Goal: Transaction & Acquisition: Purchase product/service

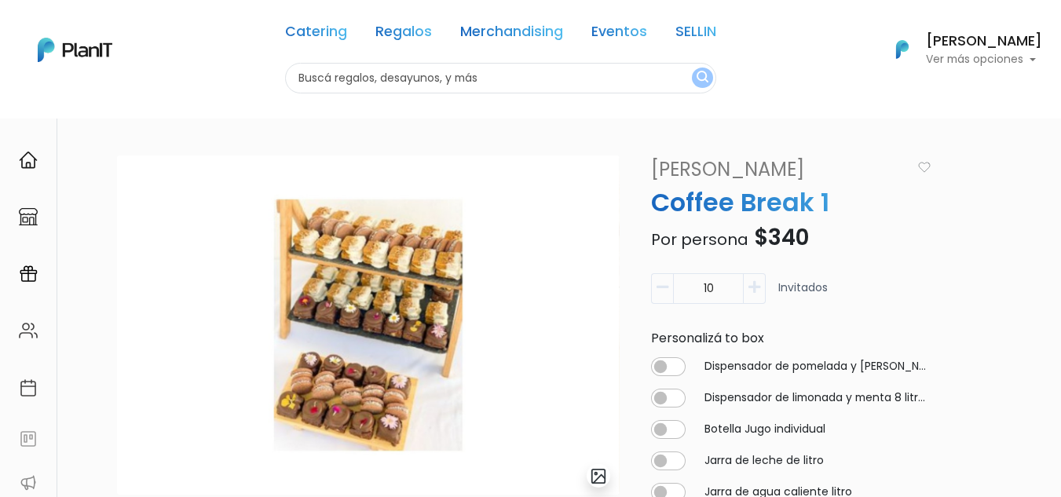
click at [548, 81] on input "text" at bounding box center [500, 78] width 431 height 31
click at [401, 25] on link "Regalos" at bounding box center [403, 34] width 57 height 19
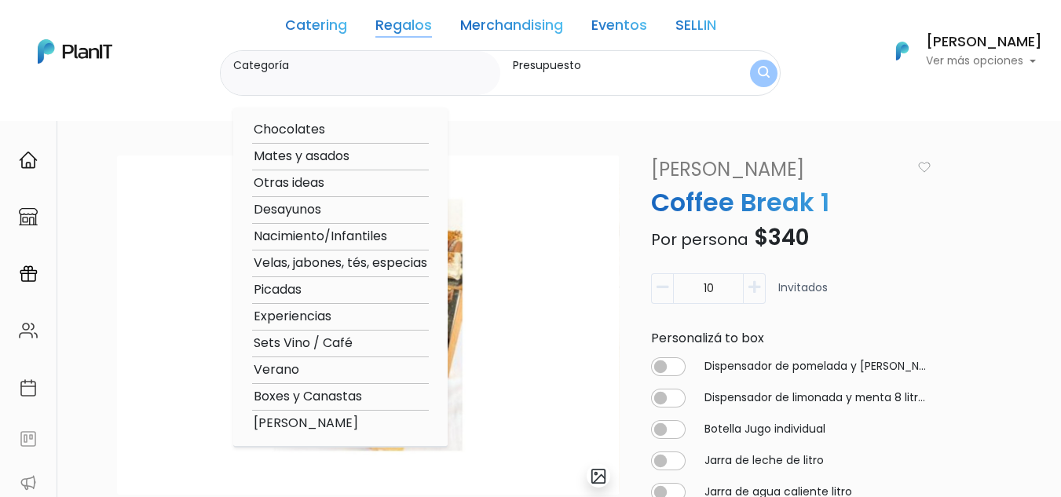
click at [300, 393] on option "Boxes y Canastas" at bounding box center [340, 397] width 177 height 20
type input "Boxes y Canastas"
type input "$0 - $1000"
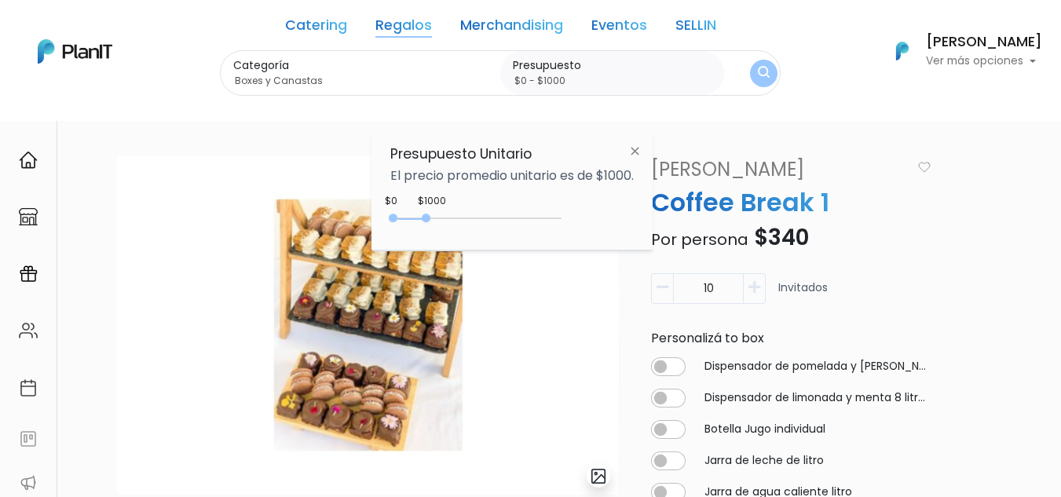
click at [641, 148] on img at bounding box center [634, 151] width 29 height 28
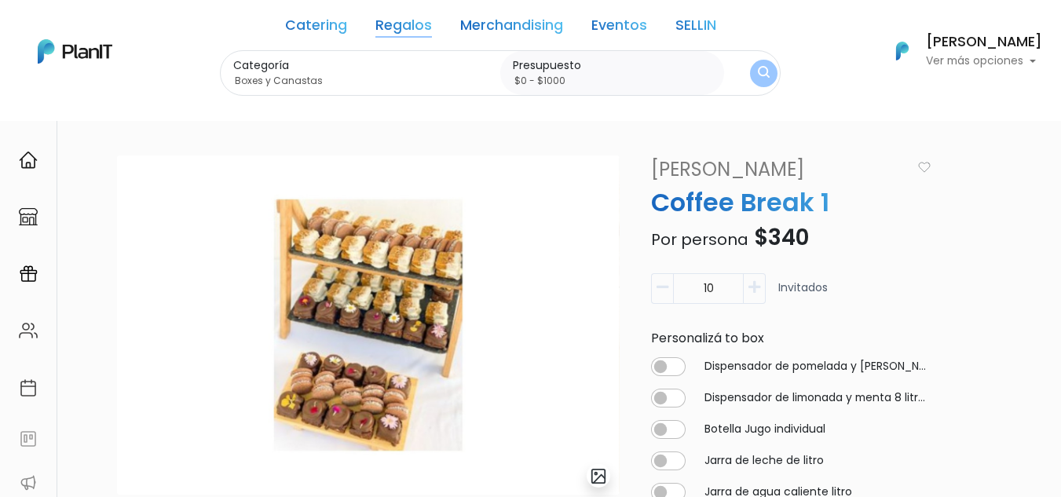
click at [408, 20] on link "Regalos" at bounding box center [403, 28] width 57 height 19
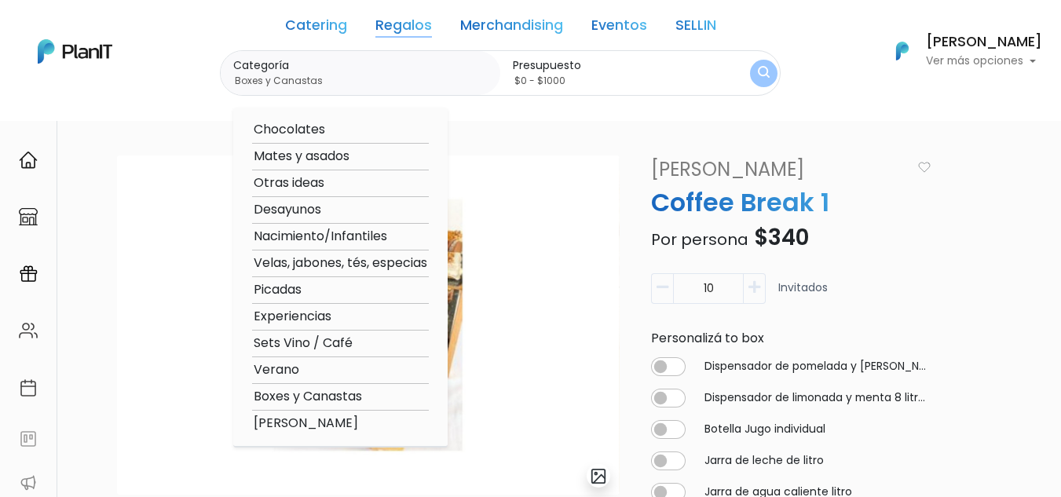
click at [303, 393] on option "Boxes y Canastas" at bounding box center [340, 397] width 177 height 20
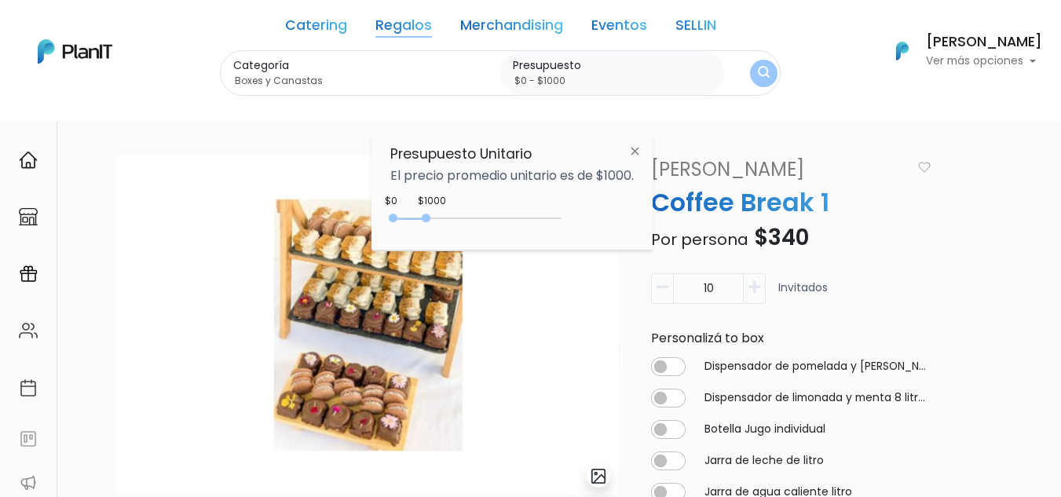
drag, startPoint x: 755, startPoint y: 90, endPoint x: 766, endPoint y: 77, distance: 16.2
click at [758, 86] on div "Categoría Boxes y Canastas Chocolates Mates y asados Otras ideas Desayunos Naci…" at bounding box center [500, 73] width 561 height 46
click at [766, 77] on img "submit" at bounding box center [764, 73] width 12 height 15
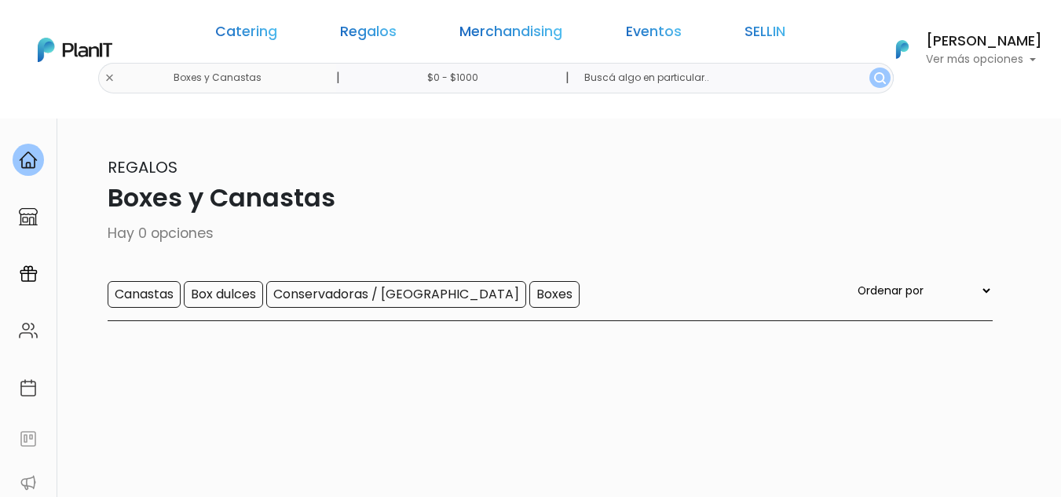
click at [499, 73] on input "$0 - $1000" at bounding box center [455, 78] width 239 height 31
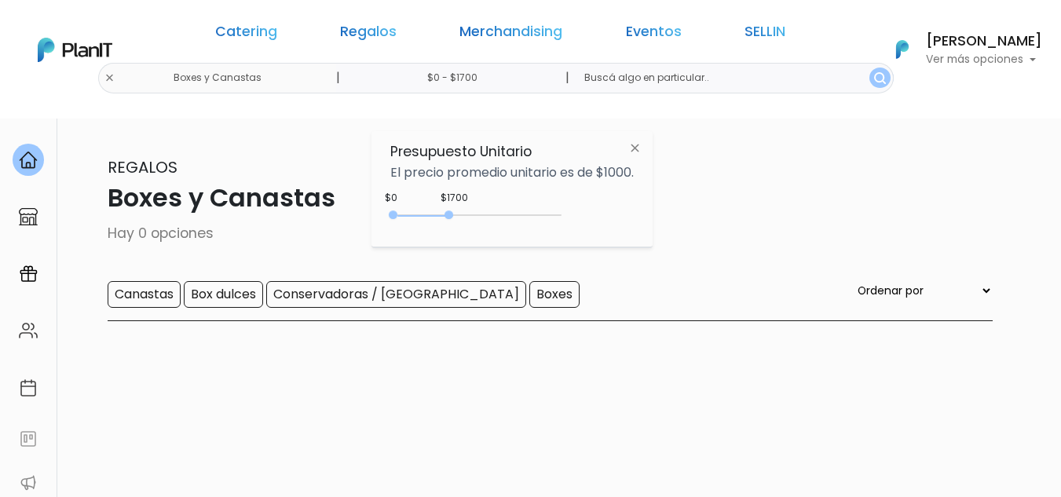
type input "$0 - $1750"
drag, startPoint x: 428, startPoint y: 214, endPoint x: 454, endPoint y: 216, distance: 26.0
click at [453, 216] on div at bounding box center [448, 214] width 9 height 9
click at [874, 79] on img "submit" at bounding box center [880, 78] width 12 height 12
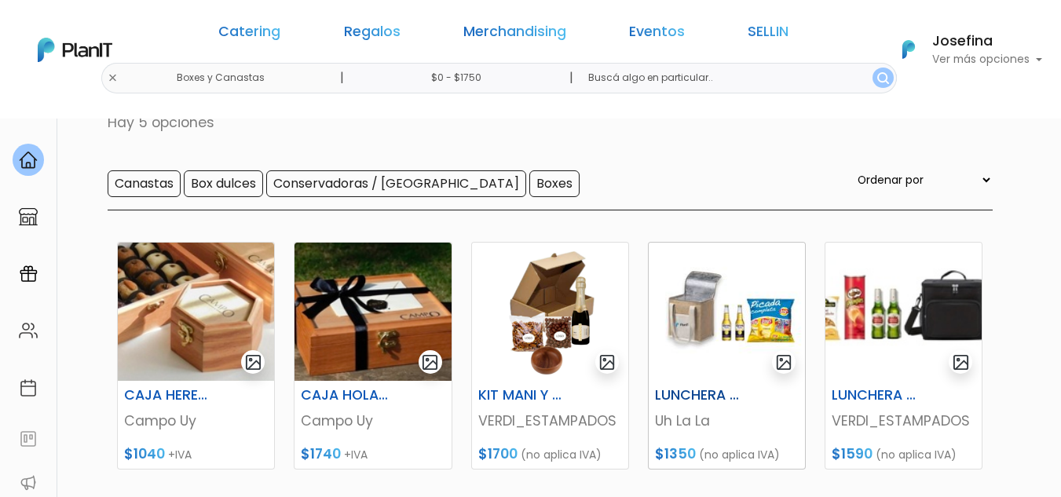
scroll to position [79, 0]
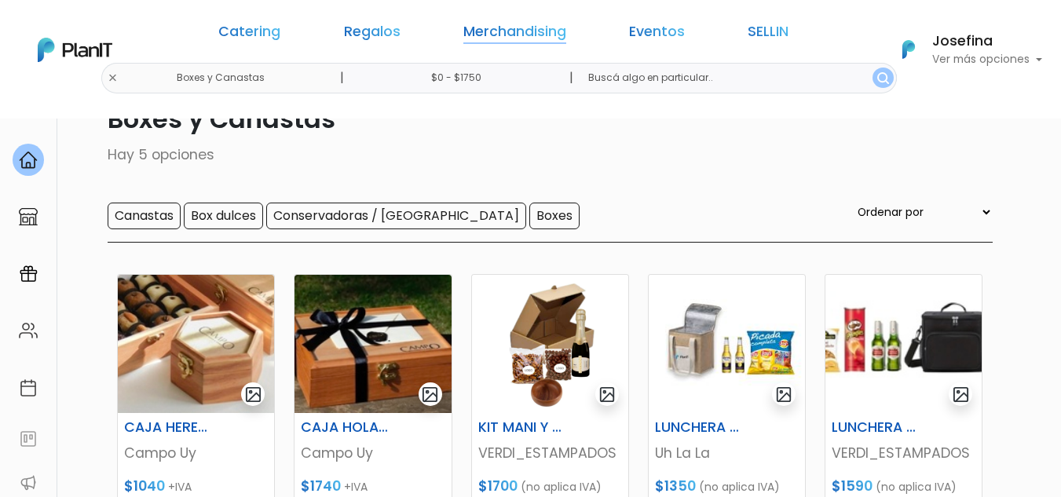
click at [467, 27] on link "Merchandising" at bounding box center [514, 34] width 103 height 19
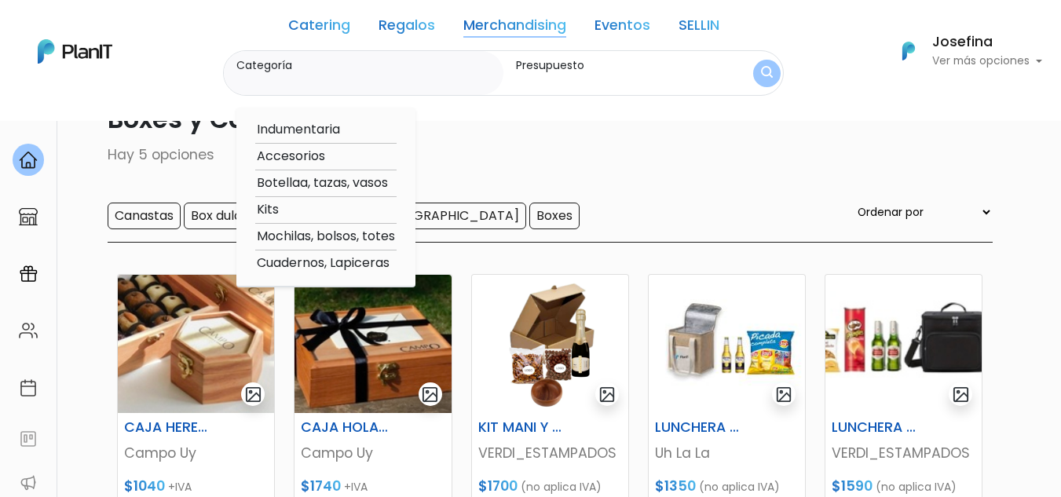
click at [821, 58] on div "Catering Regalos Merchandising Eventos SELLIN Boxes y Canastas | $0 - $1750 | C…" at bounding box center [530, 51] width 1061 height 90
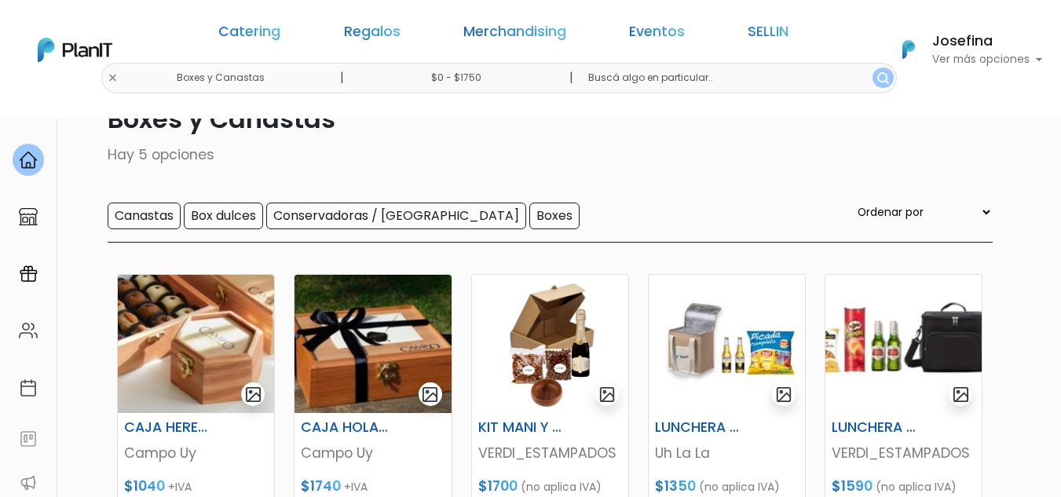
click at [225, 77] on div "Catering Regalos Merchandising Eventos SELLIN Boxes y Canastas | $0 - $1750 | C…" at bounding box center [530, 49] width 1061 height 87
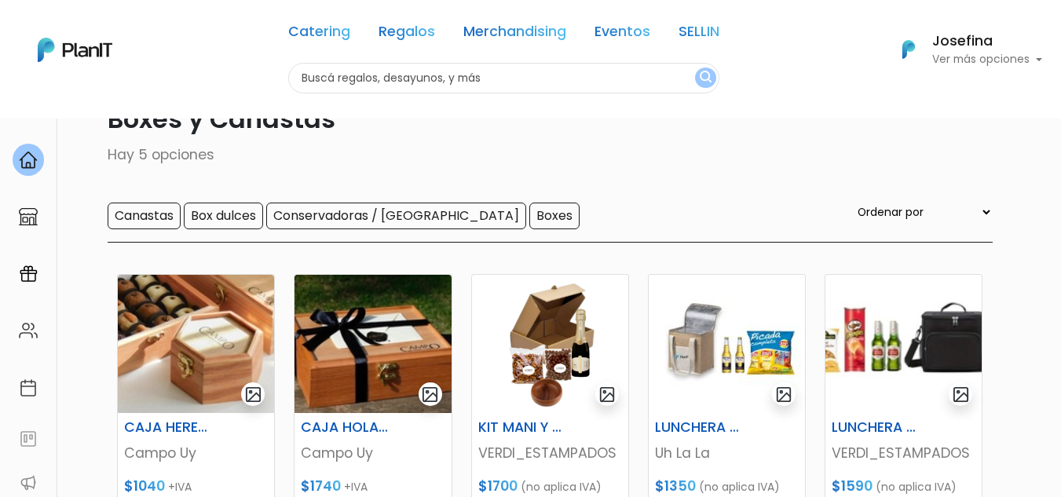
click at [394, 74] on input "text" at bounding box center [503, 78] width 431 height 31
type input "paletas"
click at [695, 68] on button "submit" at bounding box center [705, 78] width 21 height 20
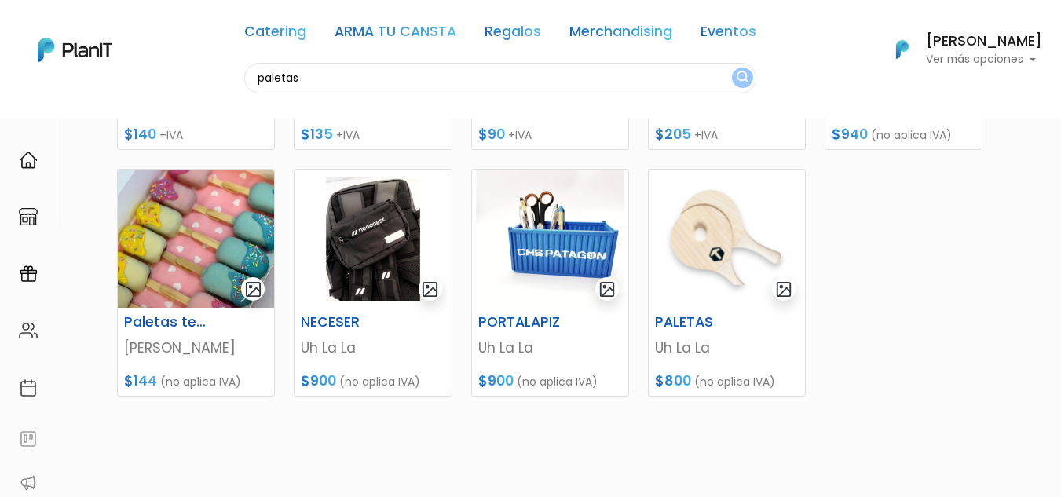
scroll to position [367, 0]
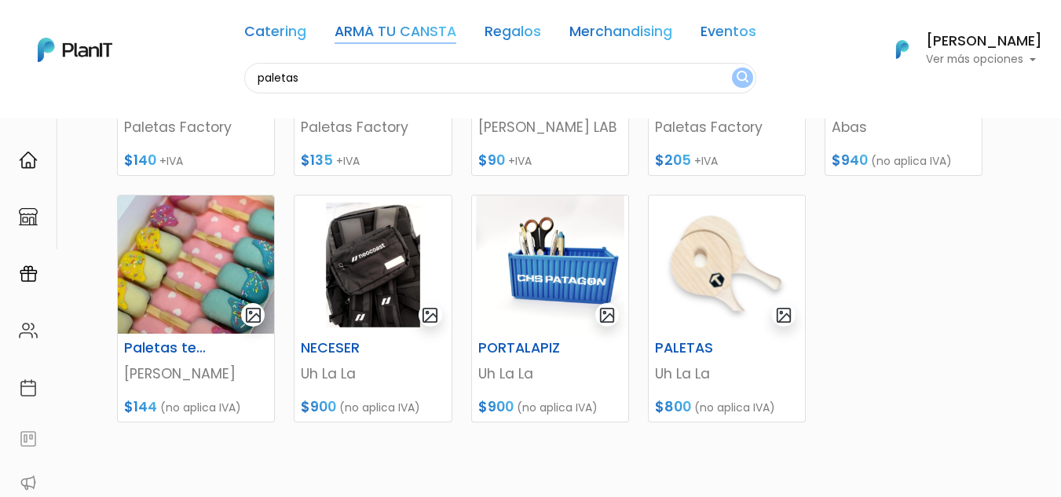
click at [426, 33] on link "ARMÁ TU CANSTA" at bounding box center [395, 34] width 122 height 19
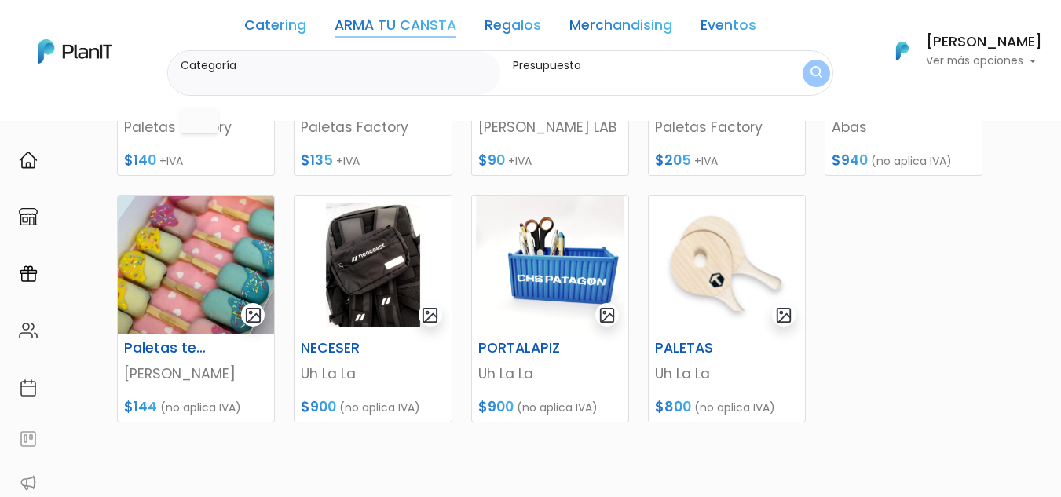
click at [504, 24] on link "Regalos" at bounding box center [512, 28] width 57 height 19
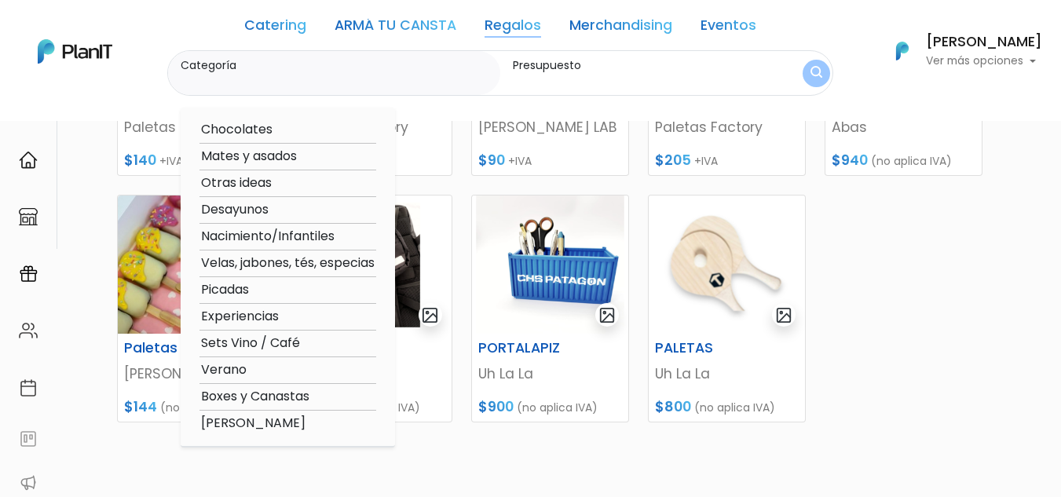
click at [239, 369] on option "Verano" at bounding box center [287, 370] width 177 height 20
type input "Verano"
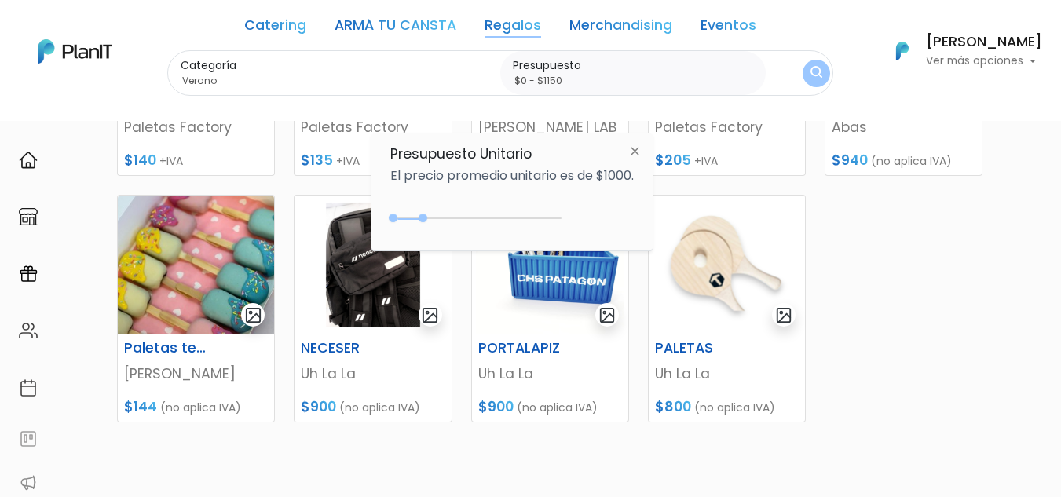
type input "$0 - $1200"
drag, startPoint x: 426, startPoint y: 219, endPoint x: 437, endPoint y: 221, distance: 11.1
click at [437, 221] on div "0 : 1200 0 1200" at bounding box center [479, 222] width 165 height 16
click at [818, 60] on button "submit" at bounding box center [815, 72] width 31 height 31
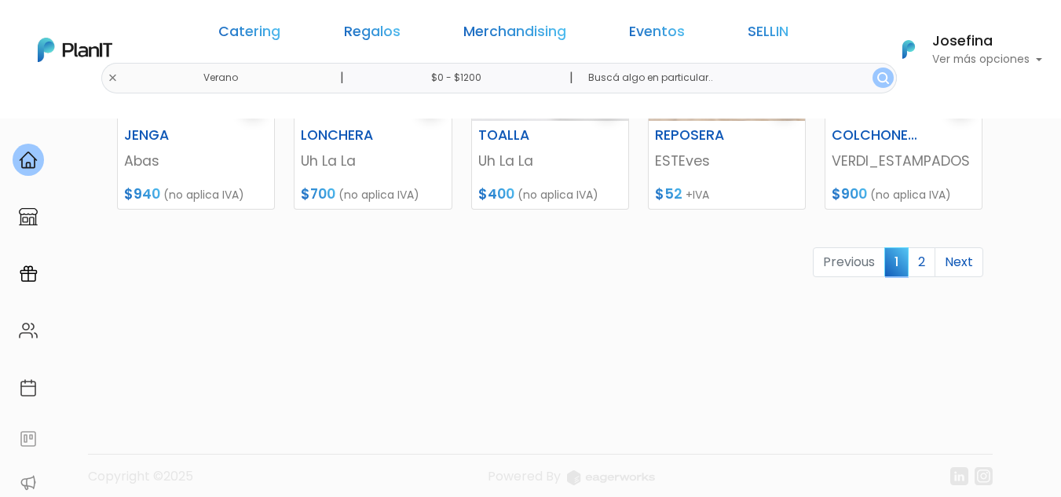
scroll to position [877, 0]
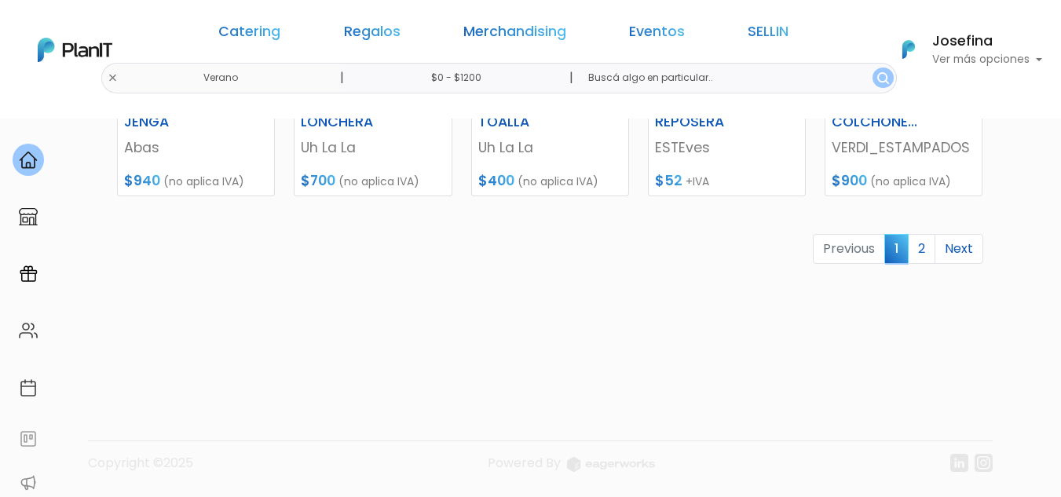
click at [961, 245] on link "Next" at bounding box center [958, 249] width 49 height 30
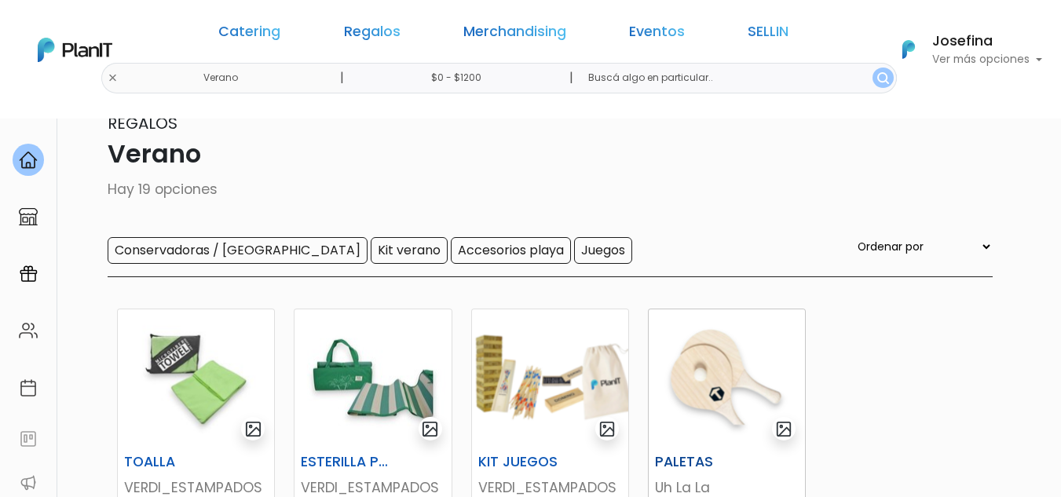
scroll to position [70, 0]
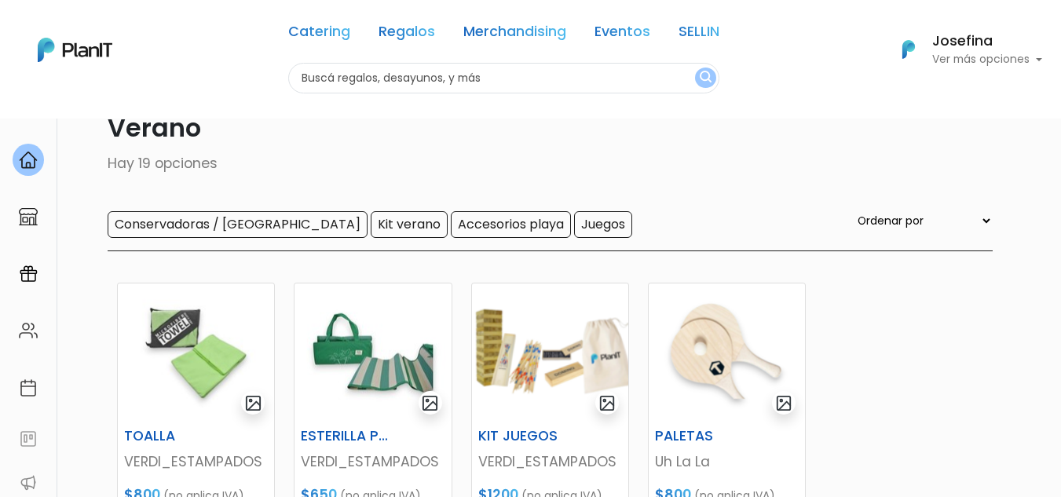
click at [229, 79] on div "Catering Regalos Merchandising Eventos SELLIN Verano | $0 - $1200 | Catering Re…" at bounding box center [530, 49] width 1061 height 87
click at [397, 67] on input "text" at bounding box center [503, 78] width 431 height 31
click at [408, 86] on input "text" at bounding box center [503, 78] width 431 height 31
type input "tote"
click at [695, 68] on button "submit" at bounding box center [705, 78] width 21 height 20
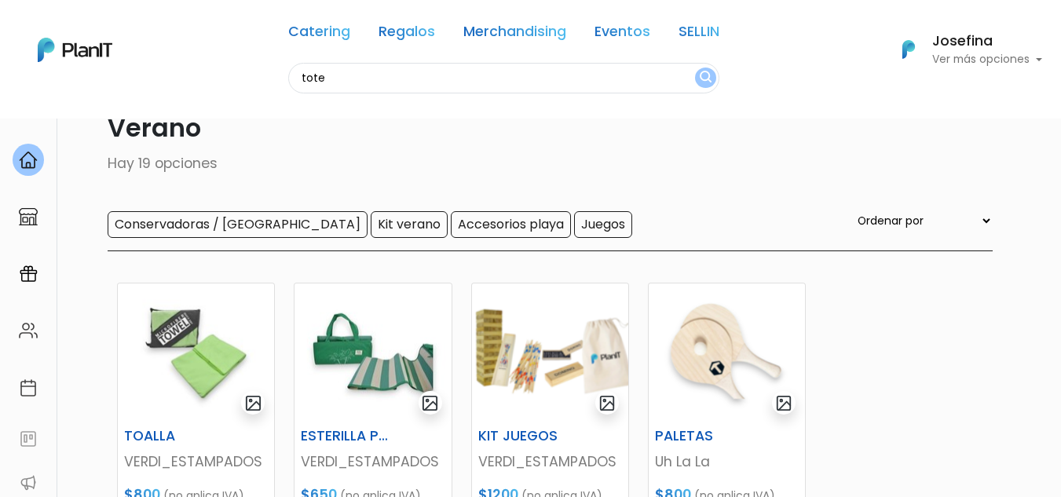
click at [700, 77] on img "submit" at bounding box center [706, 78] width 12 height 15
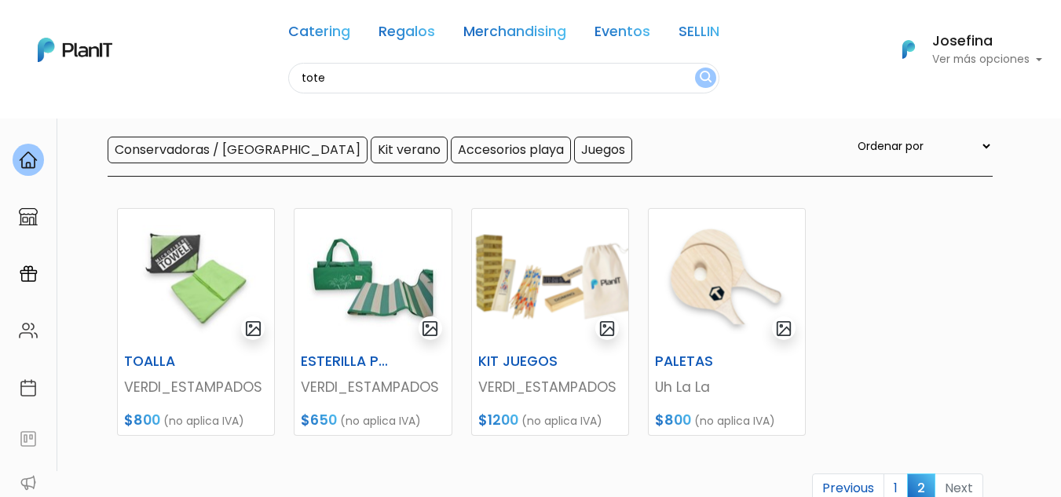
scroll to position [122, 0]
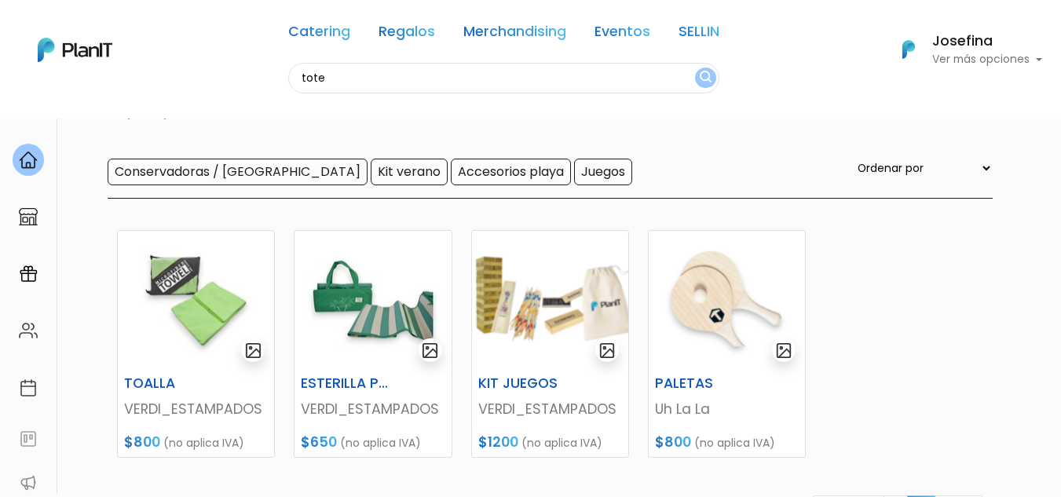
click at [329, 76] on input "tote" at bounding box center [503, 78] width 431 height 31
click at [695, 68] on button "submit" at bounding box center [705, 78] width 21 height 20
click at [320, 31] on link "Catering" at bounding box center [319, 34] width 62 height 19
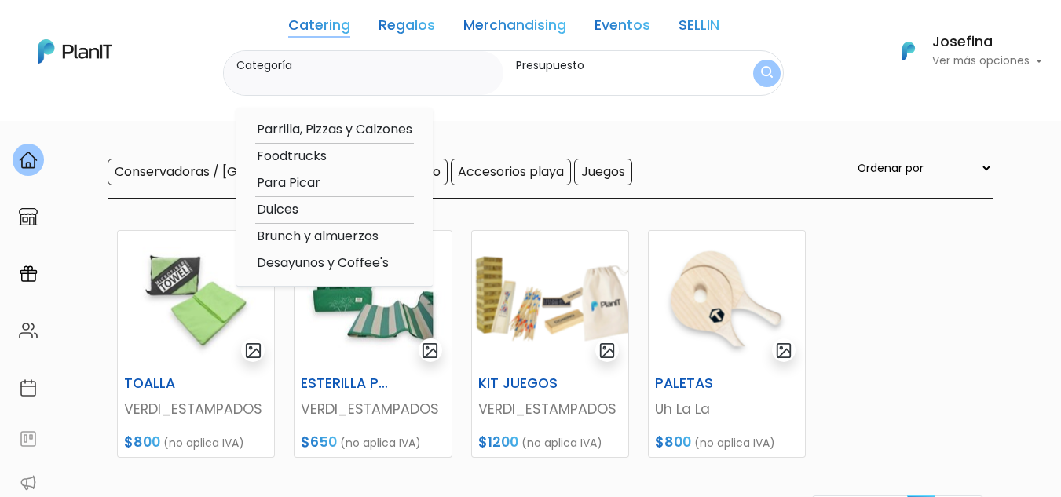
click at [298, 130] on option "Parrilla, Pizzas y Calzones" at bounding box center [334, 130] width 159 height 20
type input "Parrilla, Pizzas y Calzones"
type input "$0 - $1200"
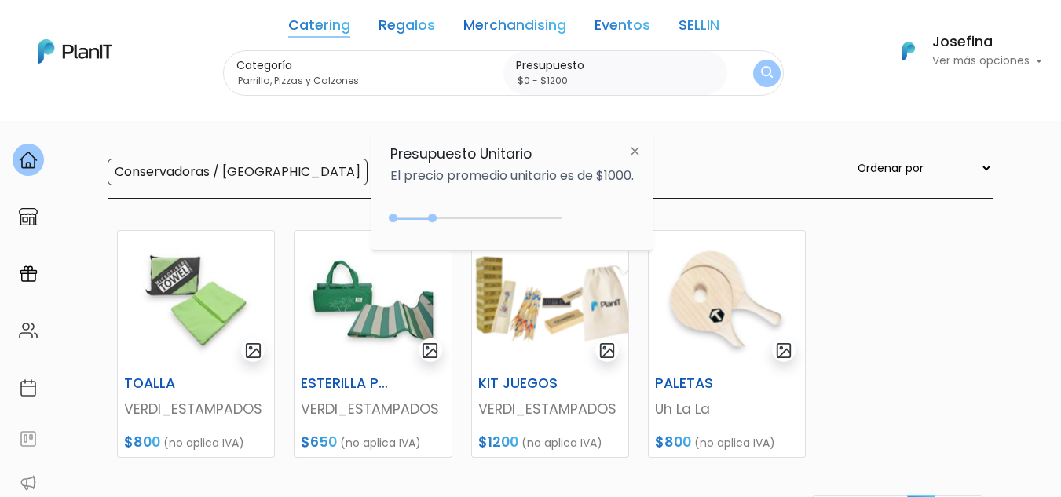
click at [756, 74] on button "submit" at bounding box center [766, 73] width 27 height 27
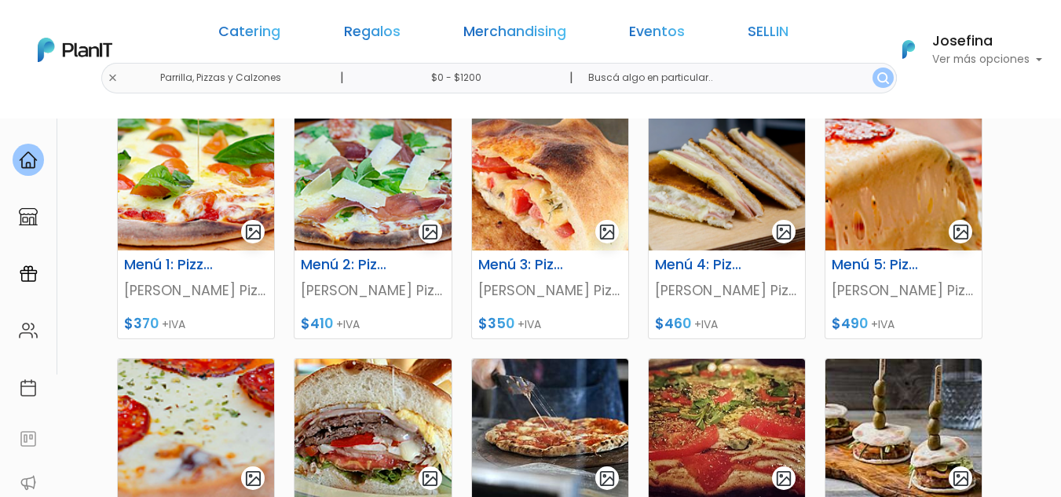
scroll to position [236, 0]
